Goal: Find specific page/section: Find specific page/section

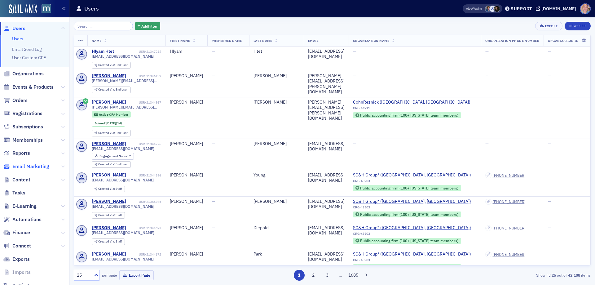
click at [24, 166] on span "Email Marketing" at bounding box center [30, 166] width 37 height 7
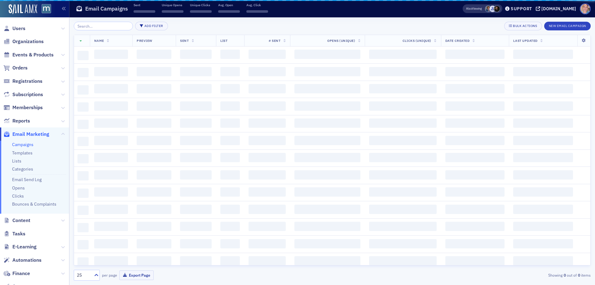
click at [24, 145] on link "Campaigns" at bounding box center [22, 145] width 21 height 6
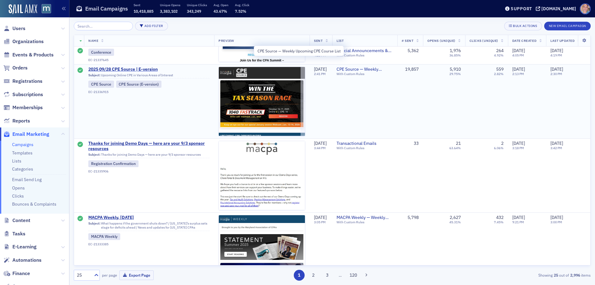
scroll to position [310, 0]
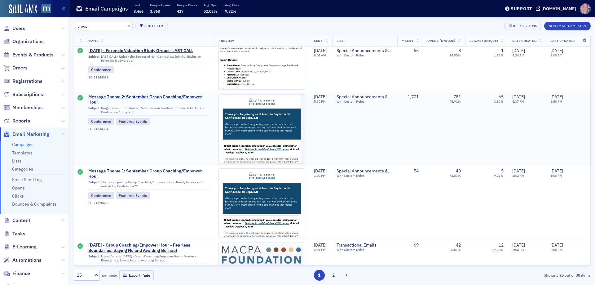
scroll to position [62, 0]
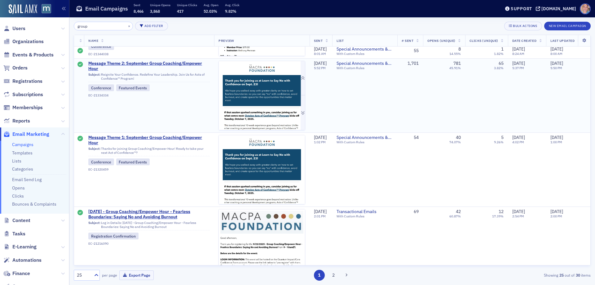
type input "group"
click at [251, 88] on img at bounding box center [262, 164] width 86 height 207
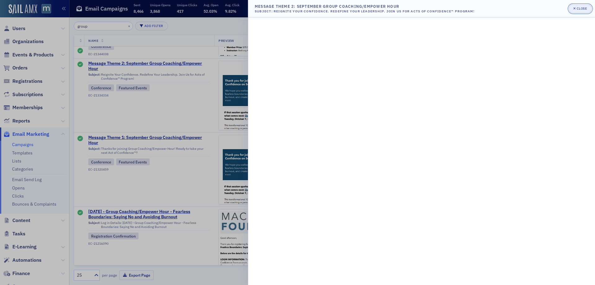
click at [577, 7] on div "Close" at bounding box center [582, 8] width 11 height 3
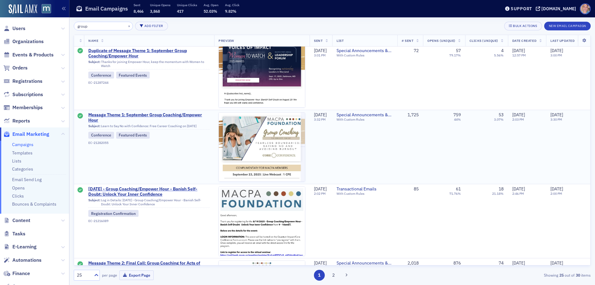
scroll to position [465, 0]
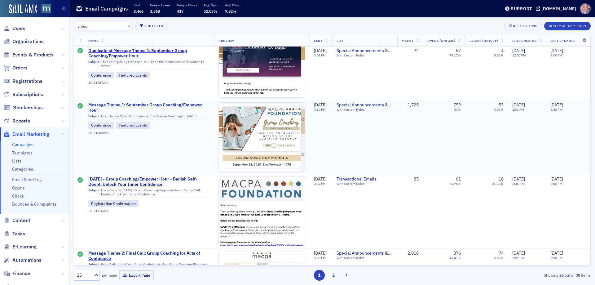
click at [262, 133] on img at bounding box center [262, 244] width 86 height 283
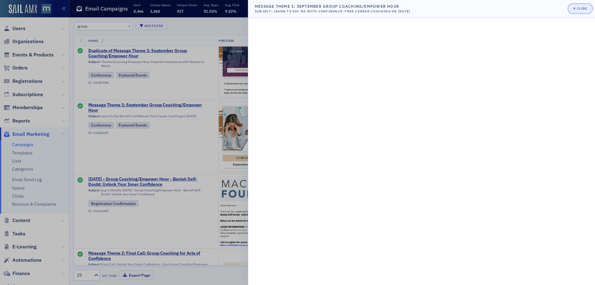
click at [575, 10] on div "button" at bounding box center [575, 8] width 3 height 5
